Goal: Complete application form

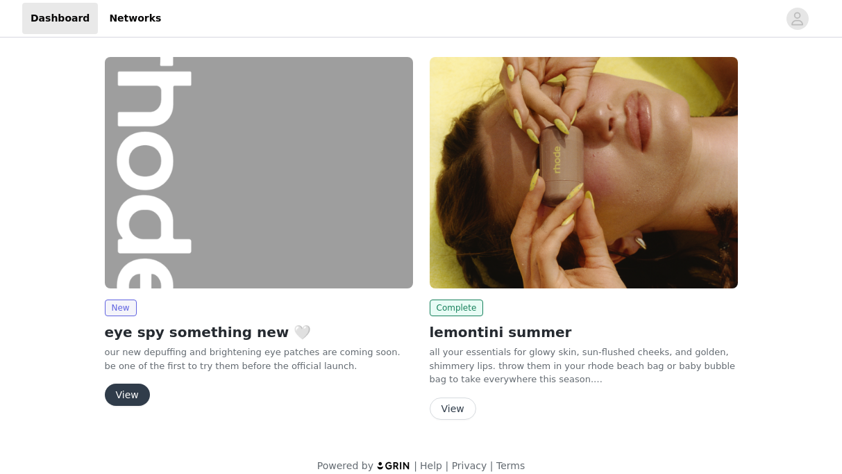
scroll to position [15, 0]
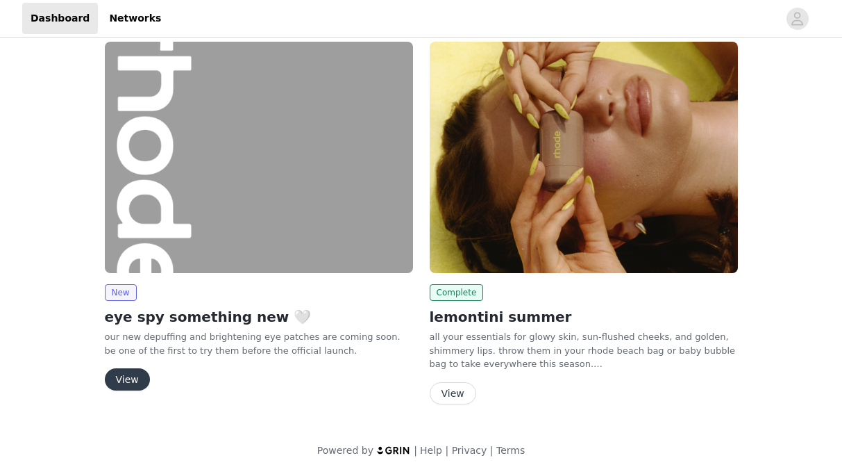
click at [132, 376] on button "View" at bounding box center [127, 379] width 45 height 22
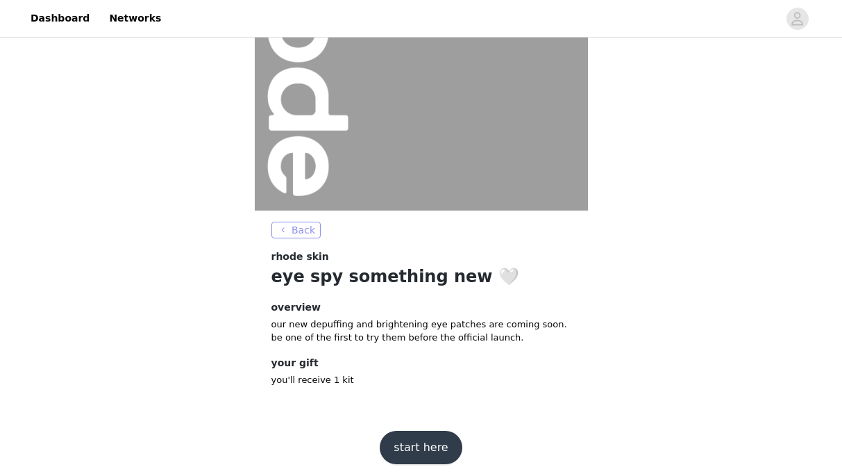
scroll to position [171, 0]
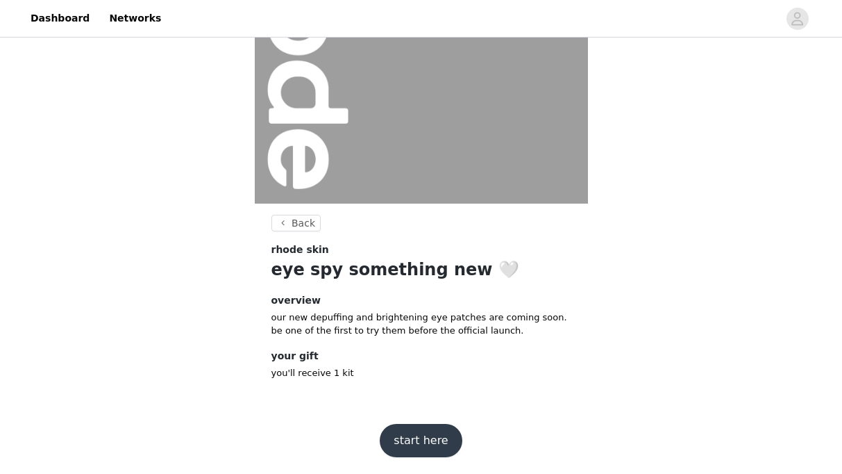
click at [404, 436] on button "start here" at bounding box center [421, 440] width 82 height 33
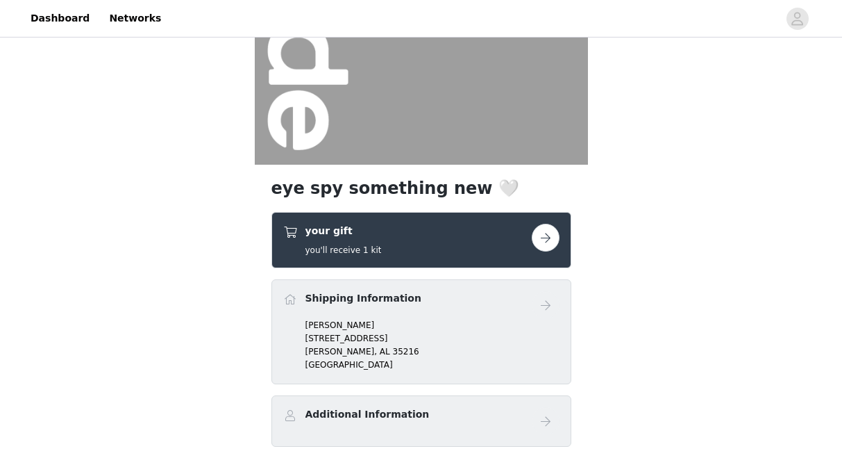
scroll to position [209, 0]
click at [545, 237] on button "button" at bounding box center [546, 238] width 28 height 28
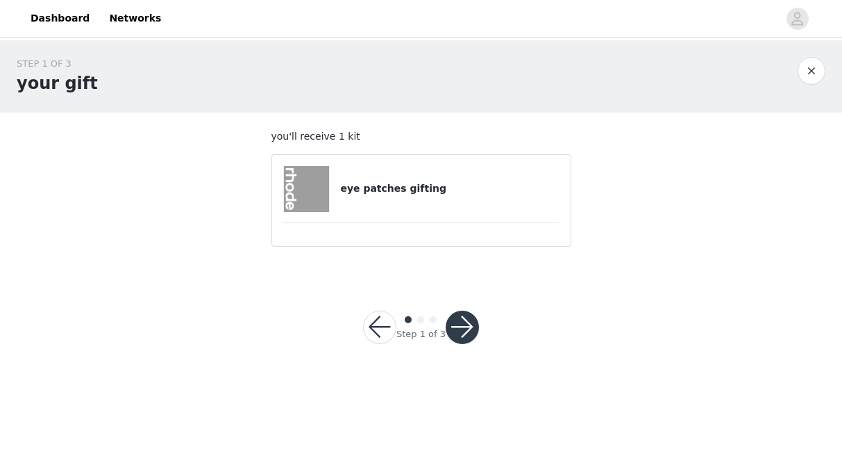
click at [463, 327] on button "button" at bounding box center [462, 326] width 33 height 33
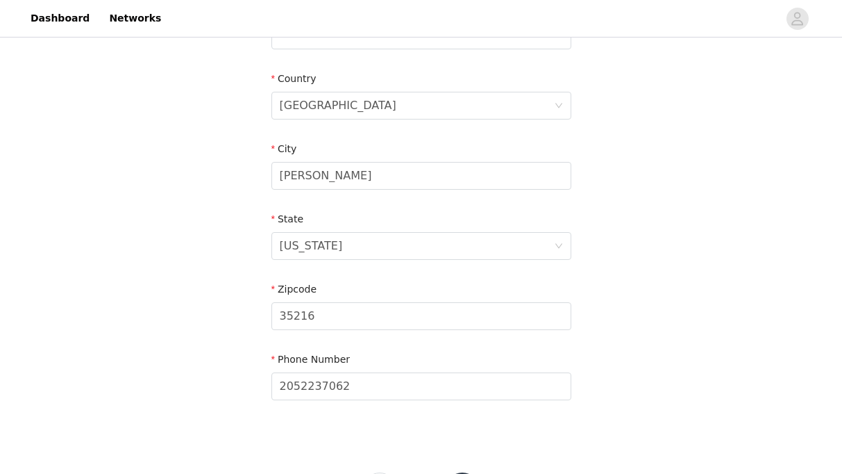
scroll to position [473, 0]
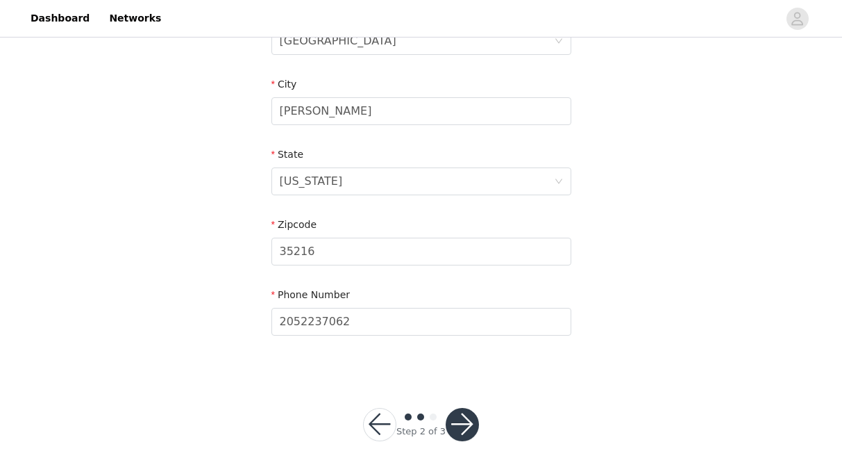
click at [460, 415] on button "button" at bounding box center [462, 424] width 33 height 33
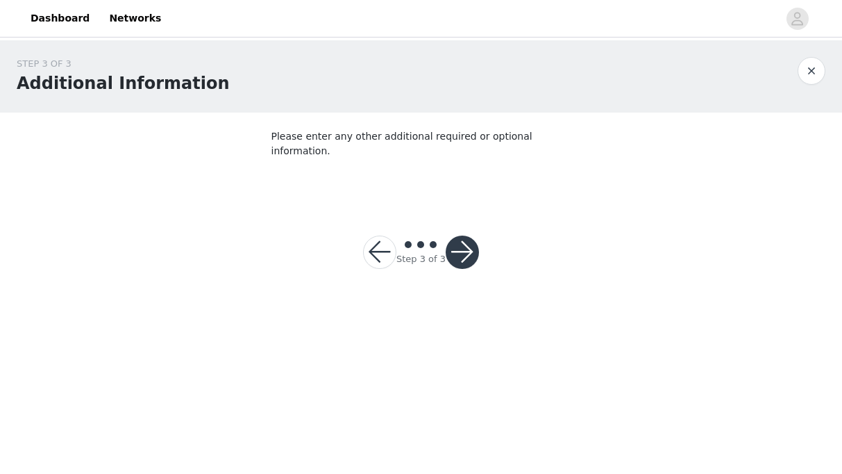
click at [461, 235] on button "button" at bounding box center [462, 251] width 33 height 33
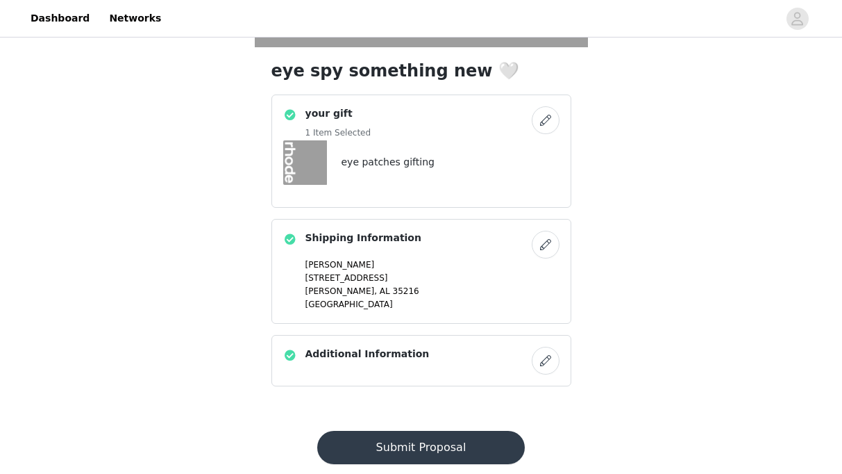
scroll to position [356, 0]
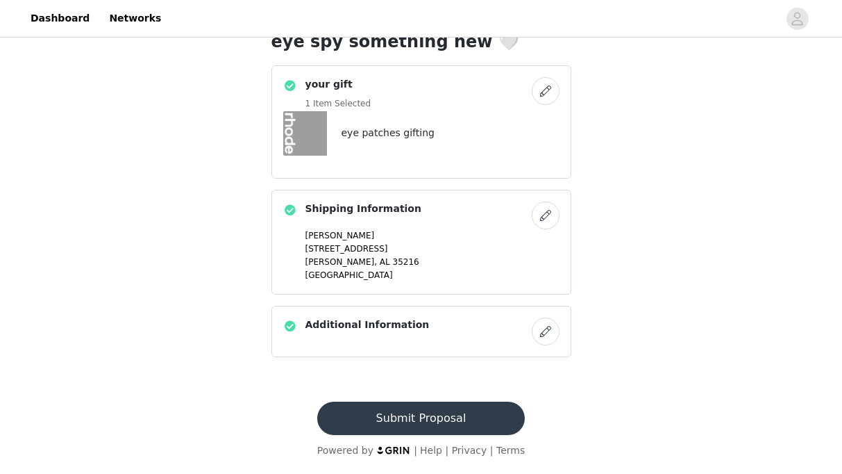
click at [422, 412] on button "Submit Proposal" at bounding box center [421, 417] width 208 height 33
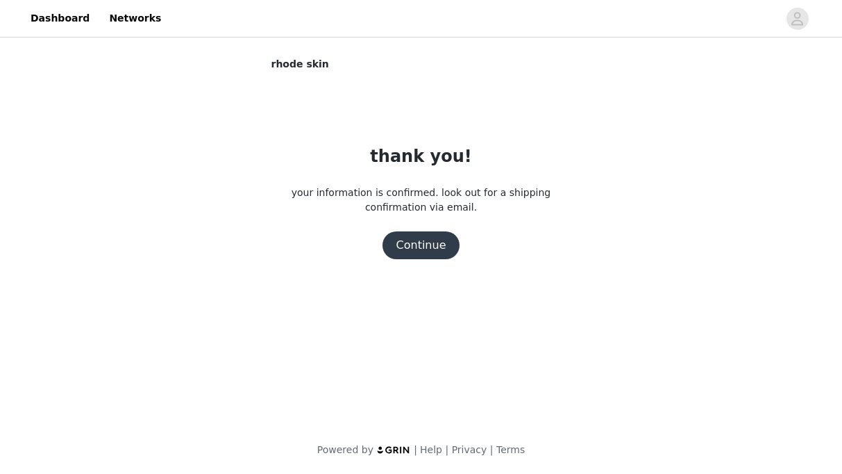
scroll to position [0, 0]
click at [433, 250] on button "Continue" at bounding box center [422, 245] width 78 height 28
